Goal: Task Accomplishment & Management: Manage account settings

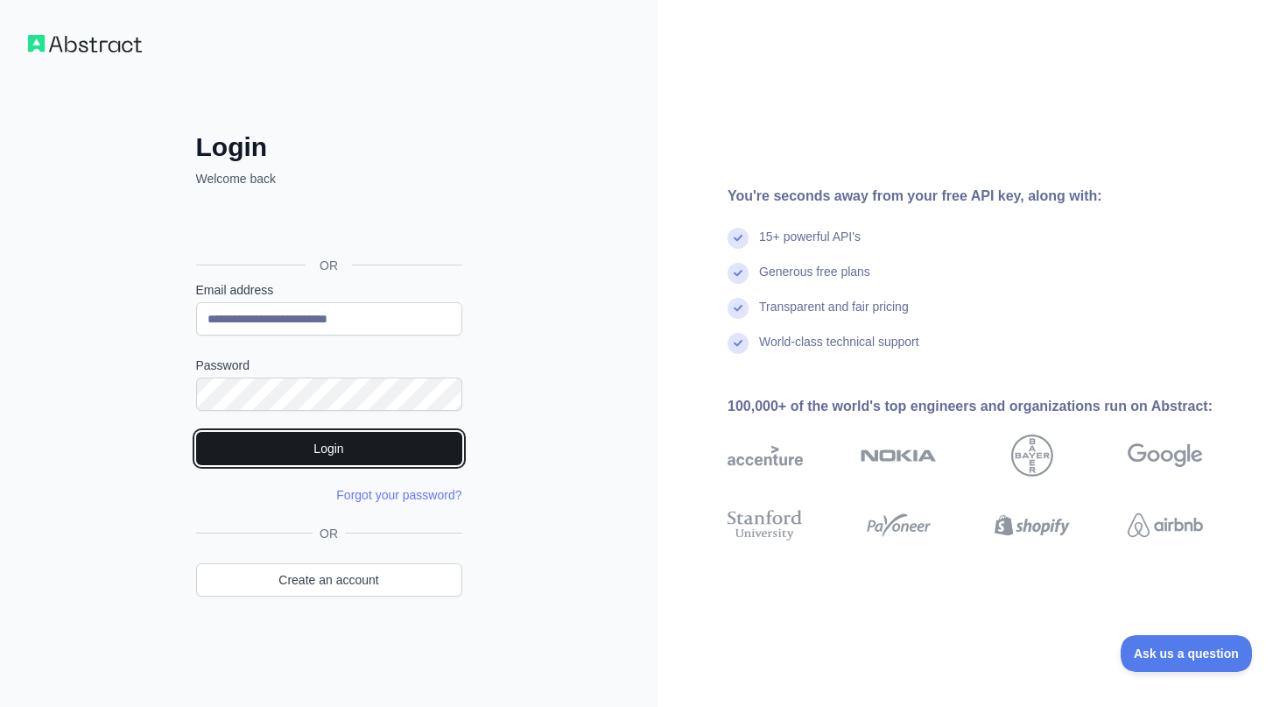
click at [340, 440] on button "Login" at bounding box center [329, 448] width 266 height 33
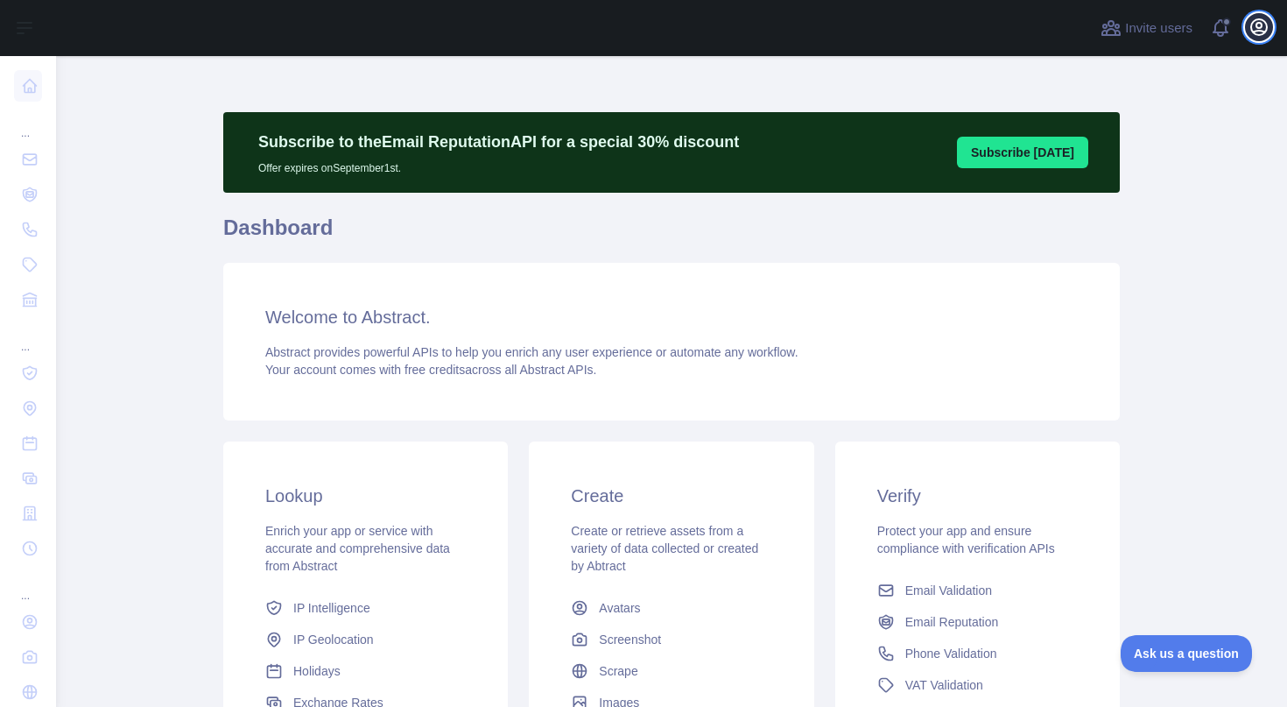
click at [1258, 29] on icon "button" at bounding box center [1259, 27] width 16 height 16
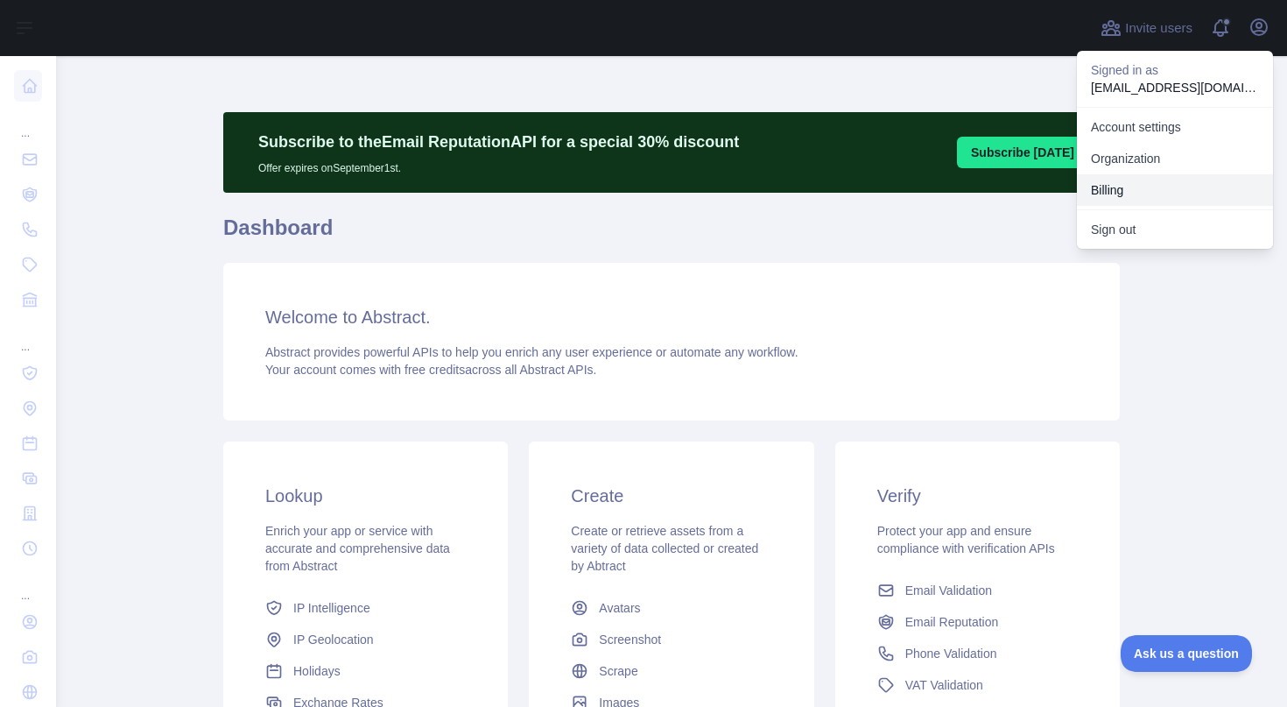
click at [1149, 183] on button "Billing" at bounding box center [1175, 190] width 196 height 32
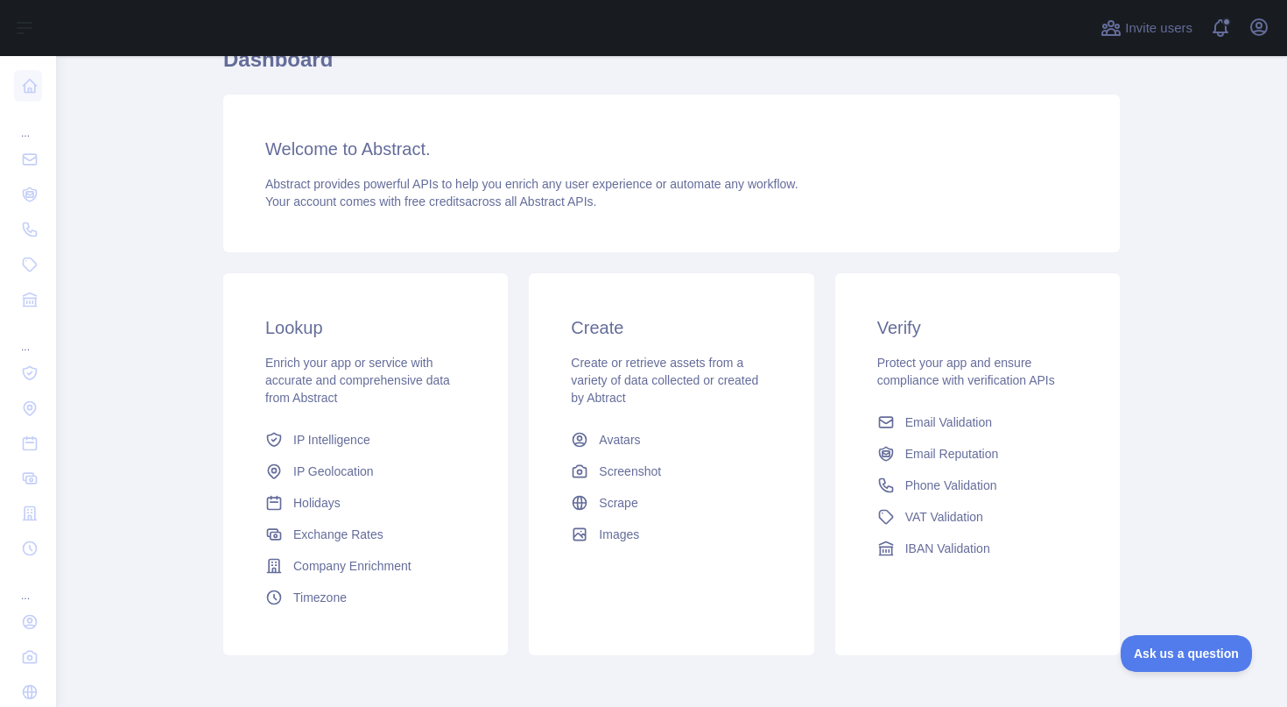
scroll to position [246, 0]
